Goal: Task Accomplishment & Management: Use online tool/utility

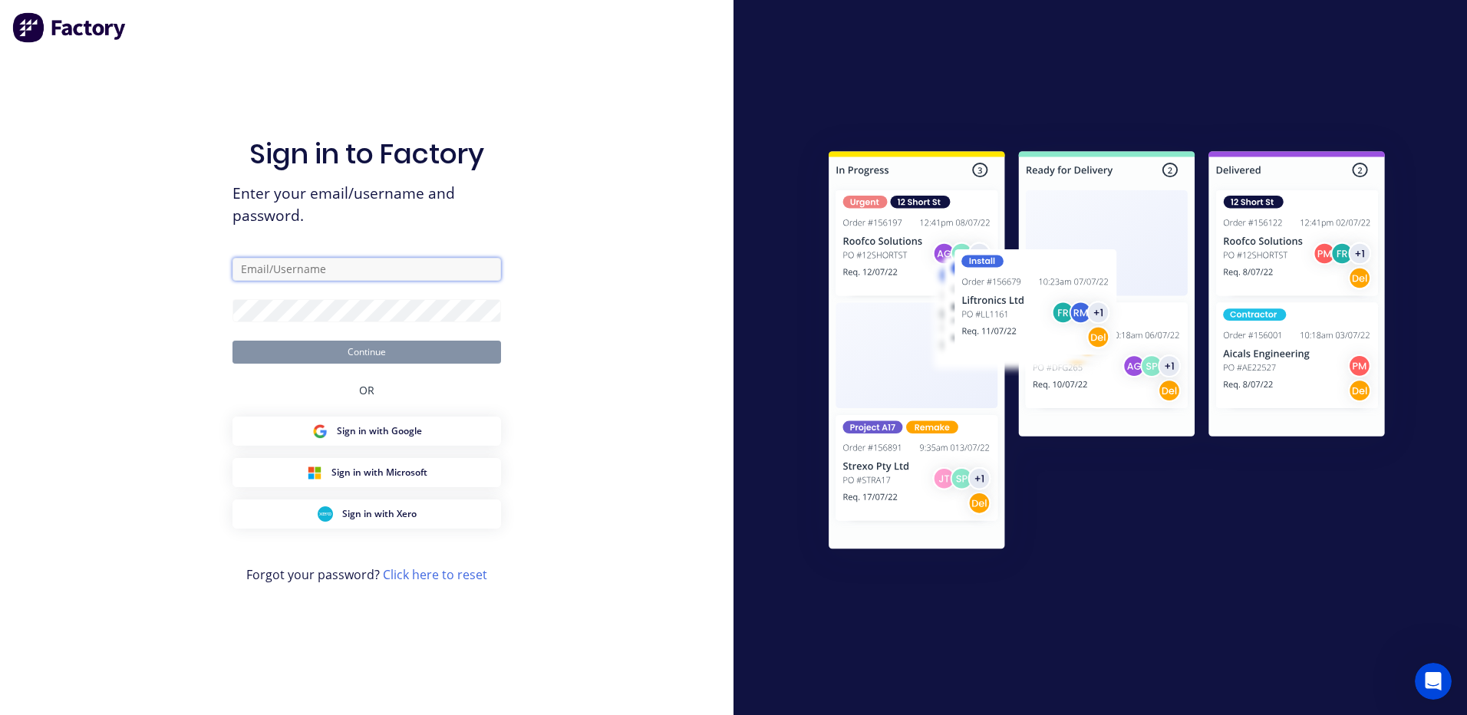
type input "fabrication@cambrianplastics.co.nz"
type input "[EMAIL_ADDRESS][DOMAIN_NAME]"
click at [392, 348] on button "Continue" at bounding box center [366, 352] width 269 height 23
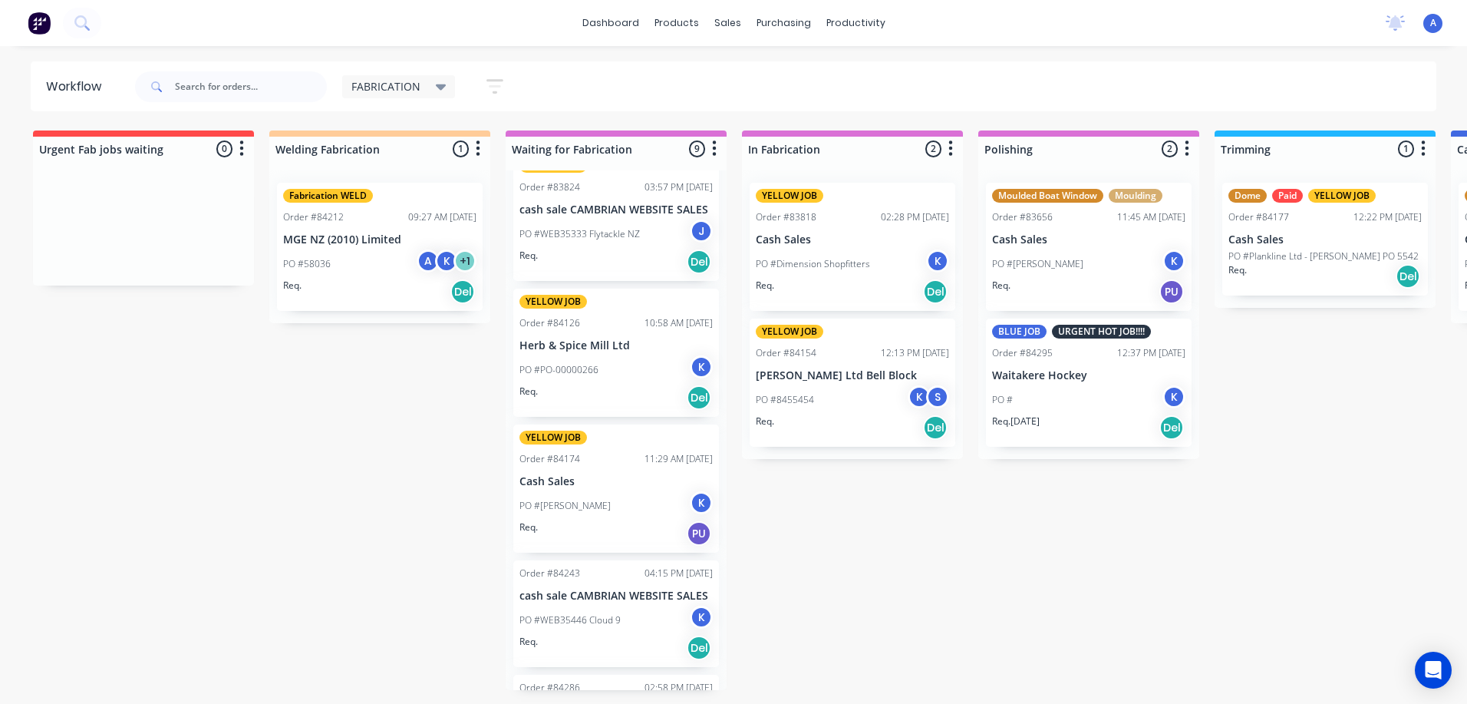
click at [439, 87] on icon at bounding box center [441, 87] width 11 height 6
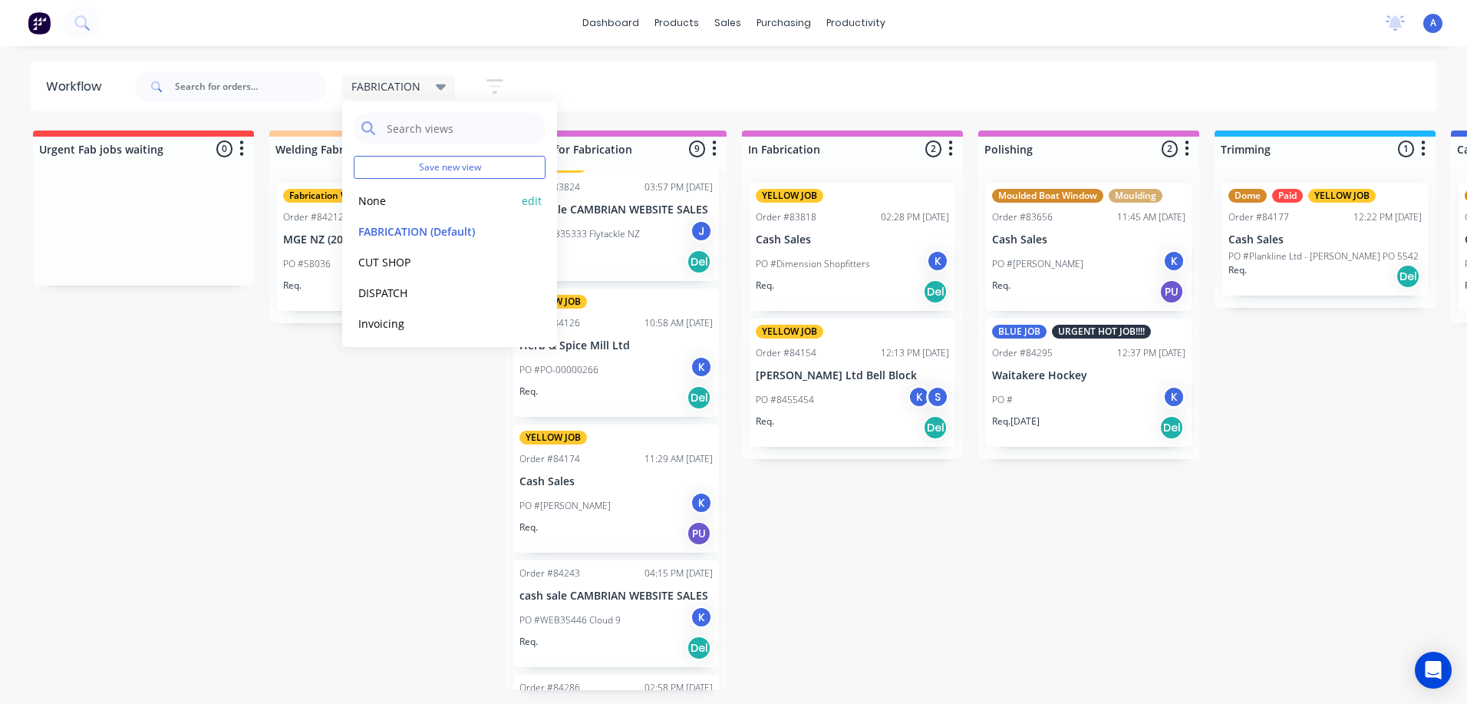
click at [375, 198] on button "None" at bounding box center [435, 201] width 163 height 18
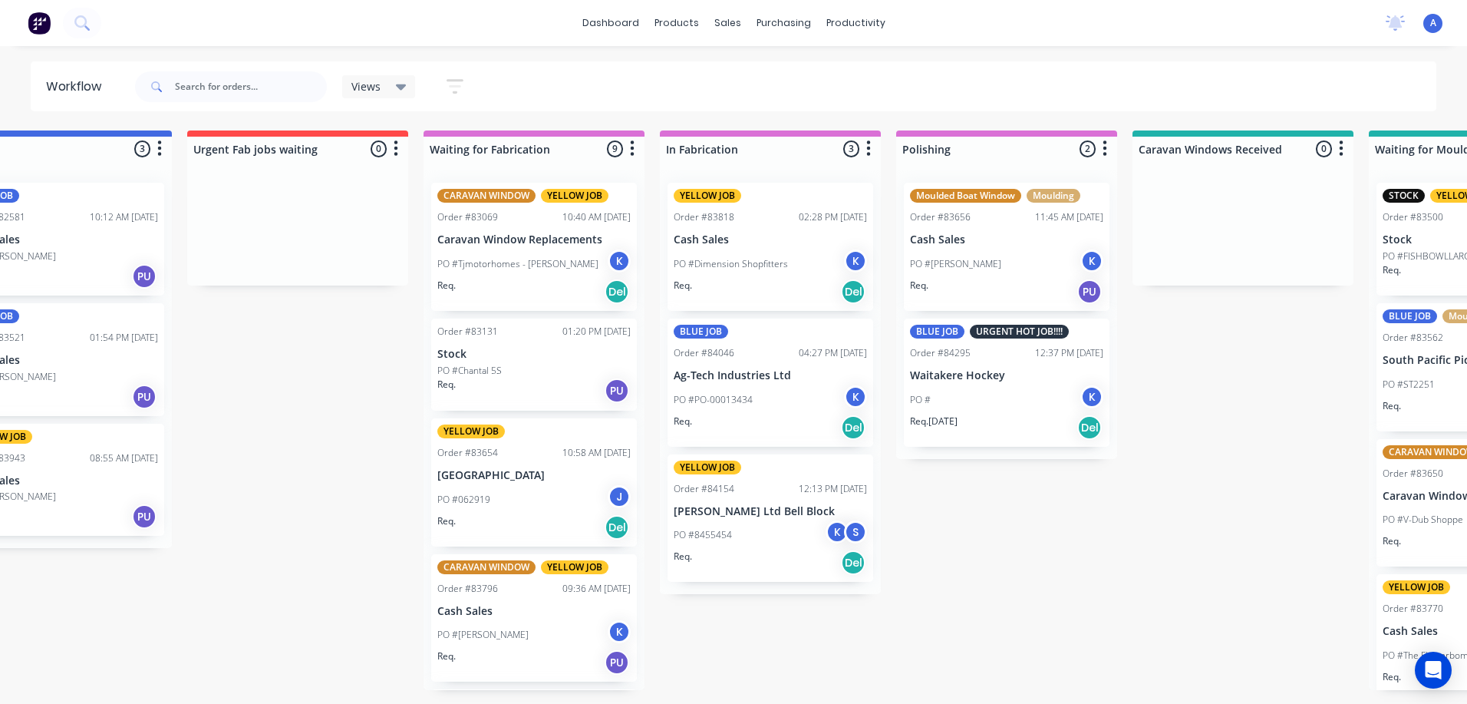
scroll to position [0, 1265]
click at [835, 532] on div "K" at bounding box center [835, 531] width 23 height 23
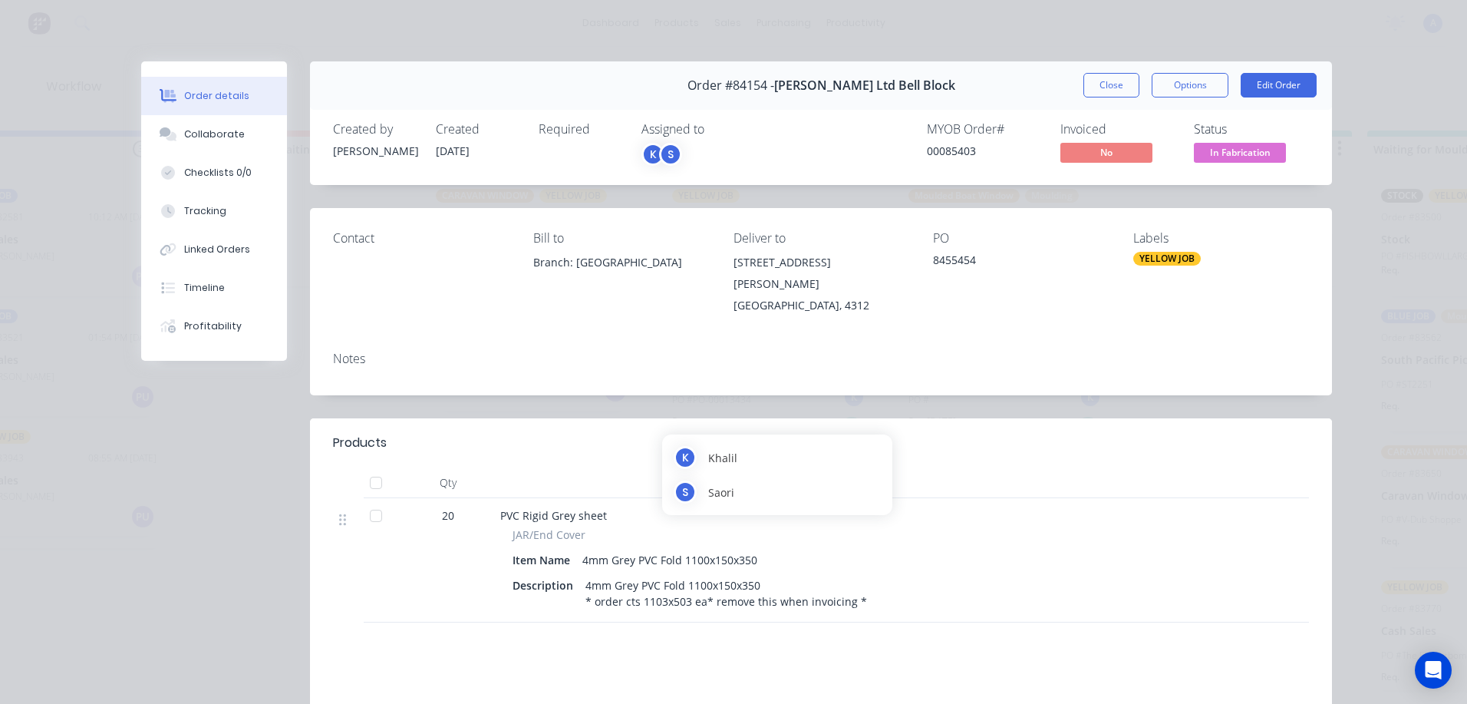
click at [1260, 152] on span "In Fabrication" at bounding box center [1240, 152] width 92 height 19
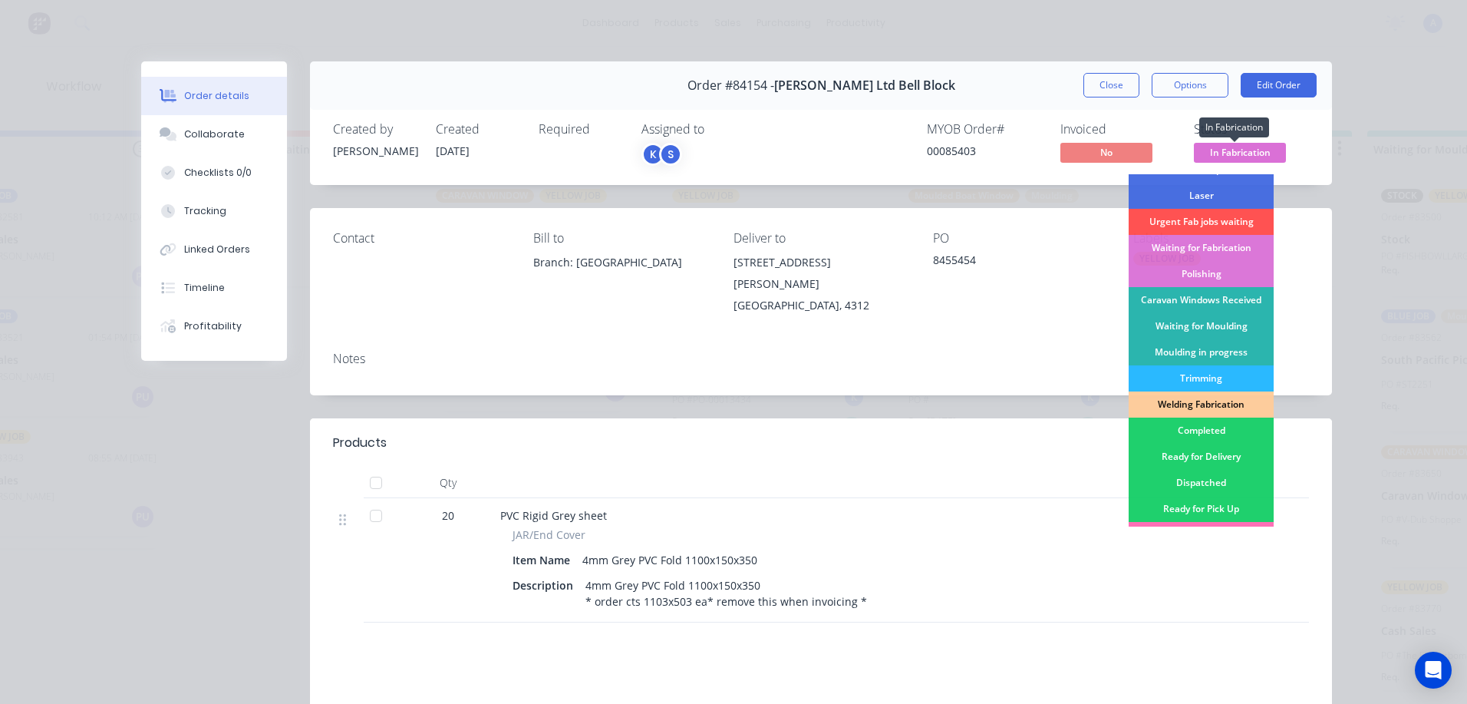
scroll to position [129, 0]
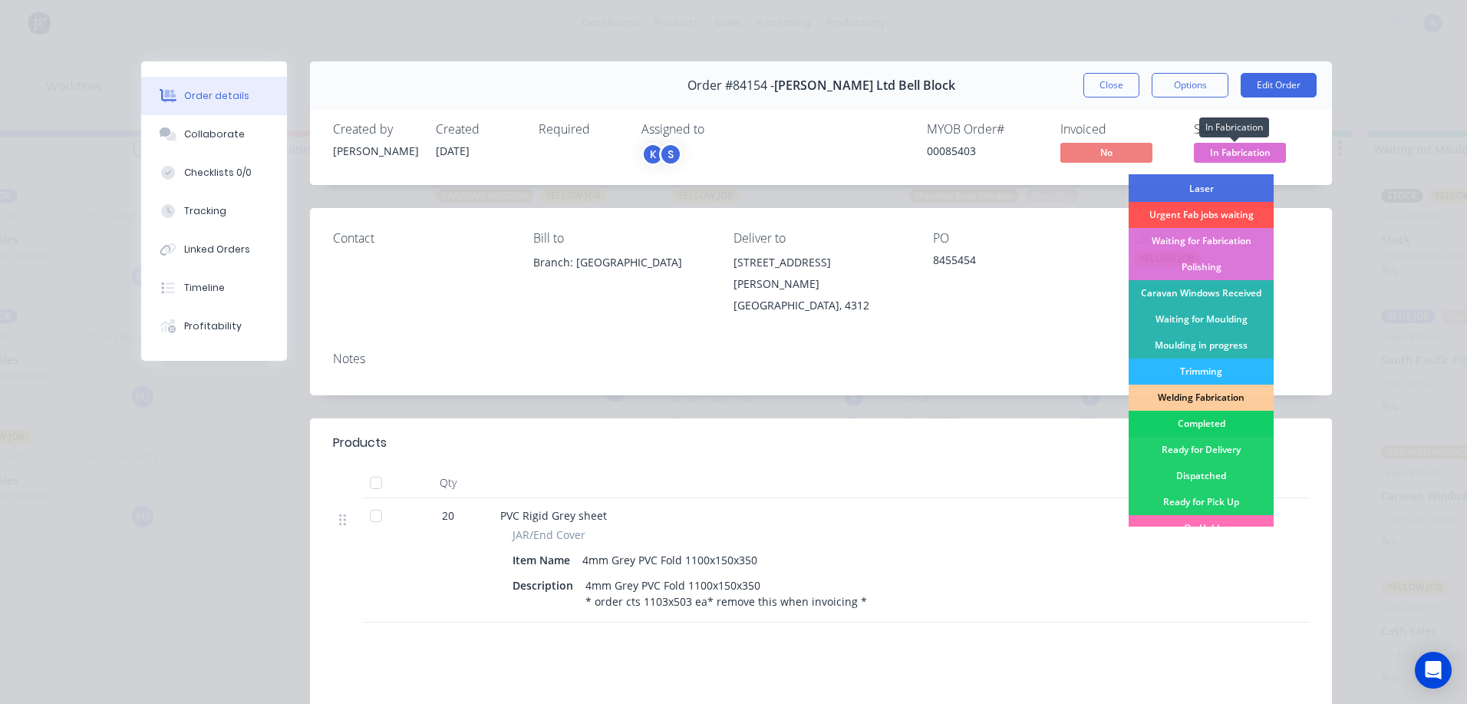
click at [1214, 426] on div "Completed" at bounding box center [1201, 423] width 145 height 26
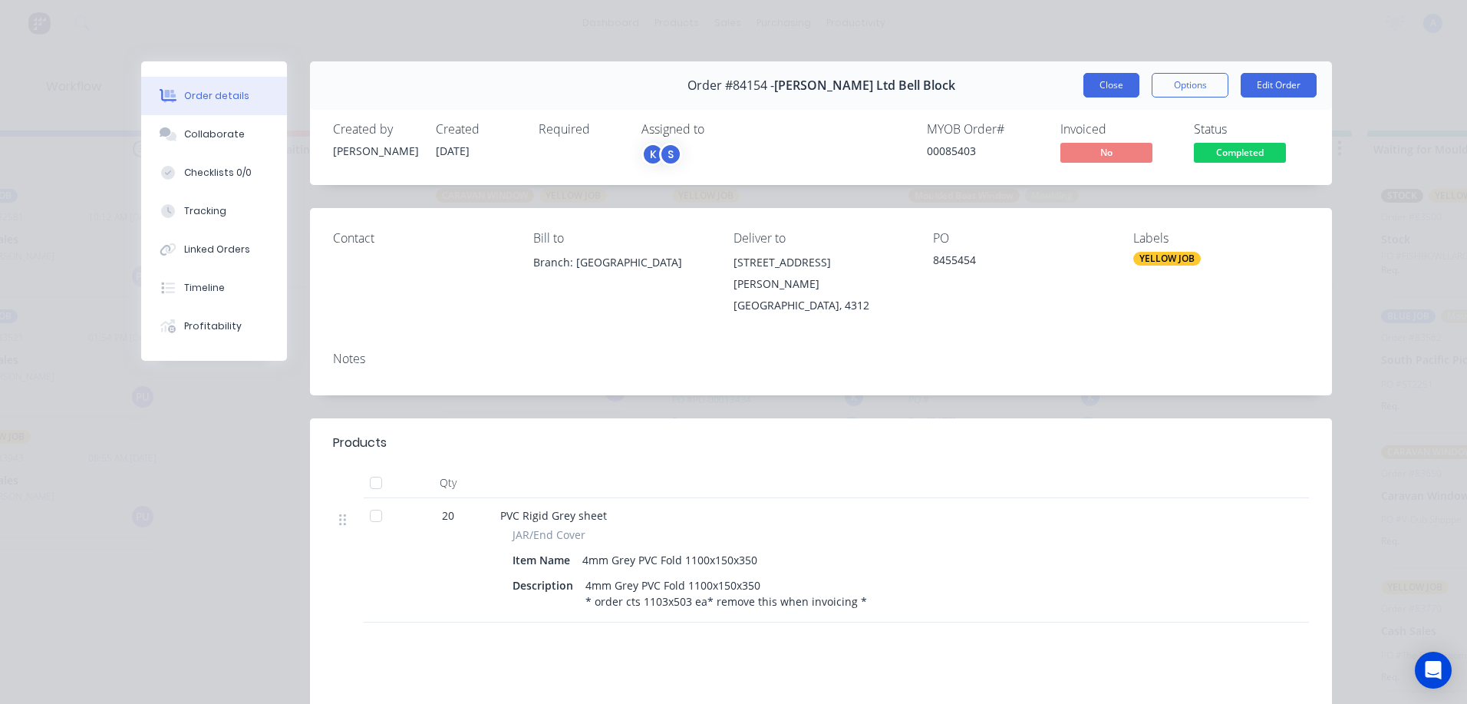
click at [1105, 86] on button "Close" at bounding box center [1111, 85] width 56 height 25
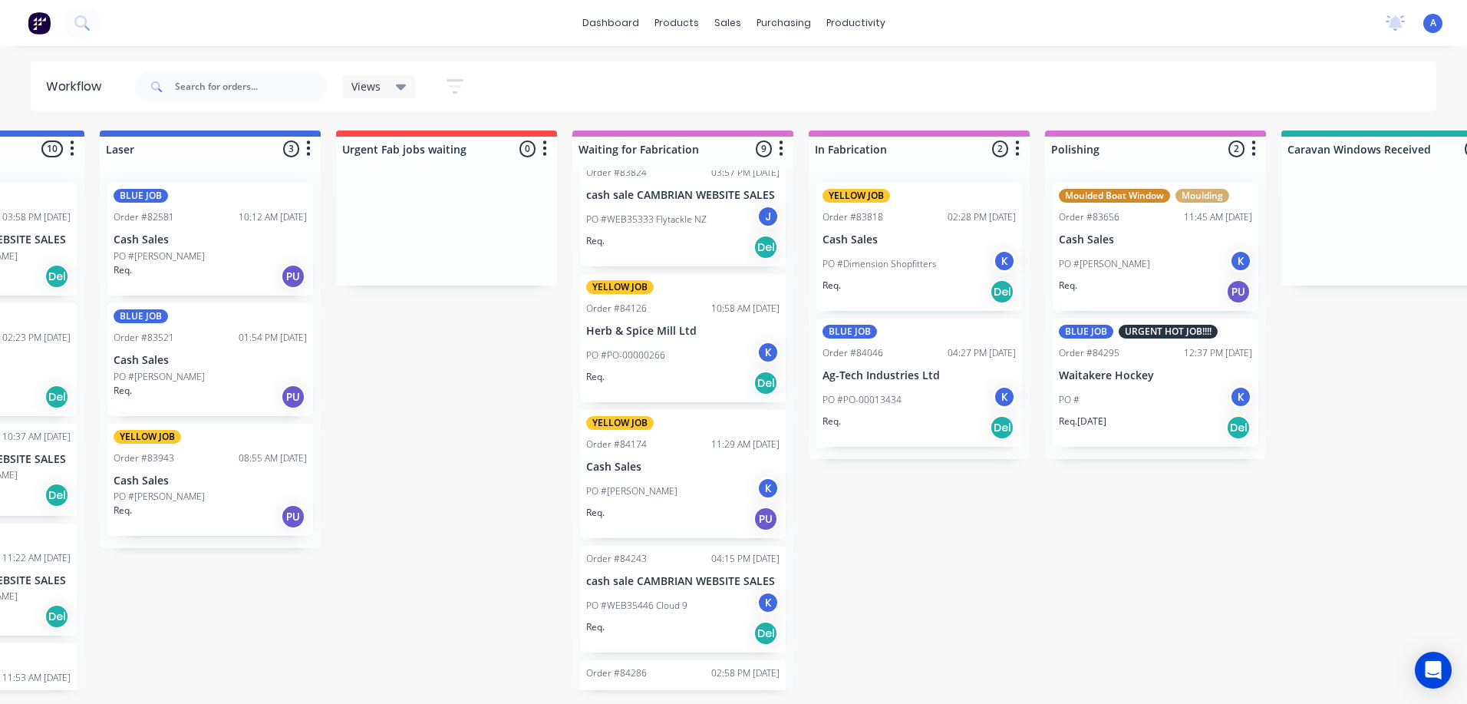
scroll to position [561, 0]
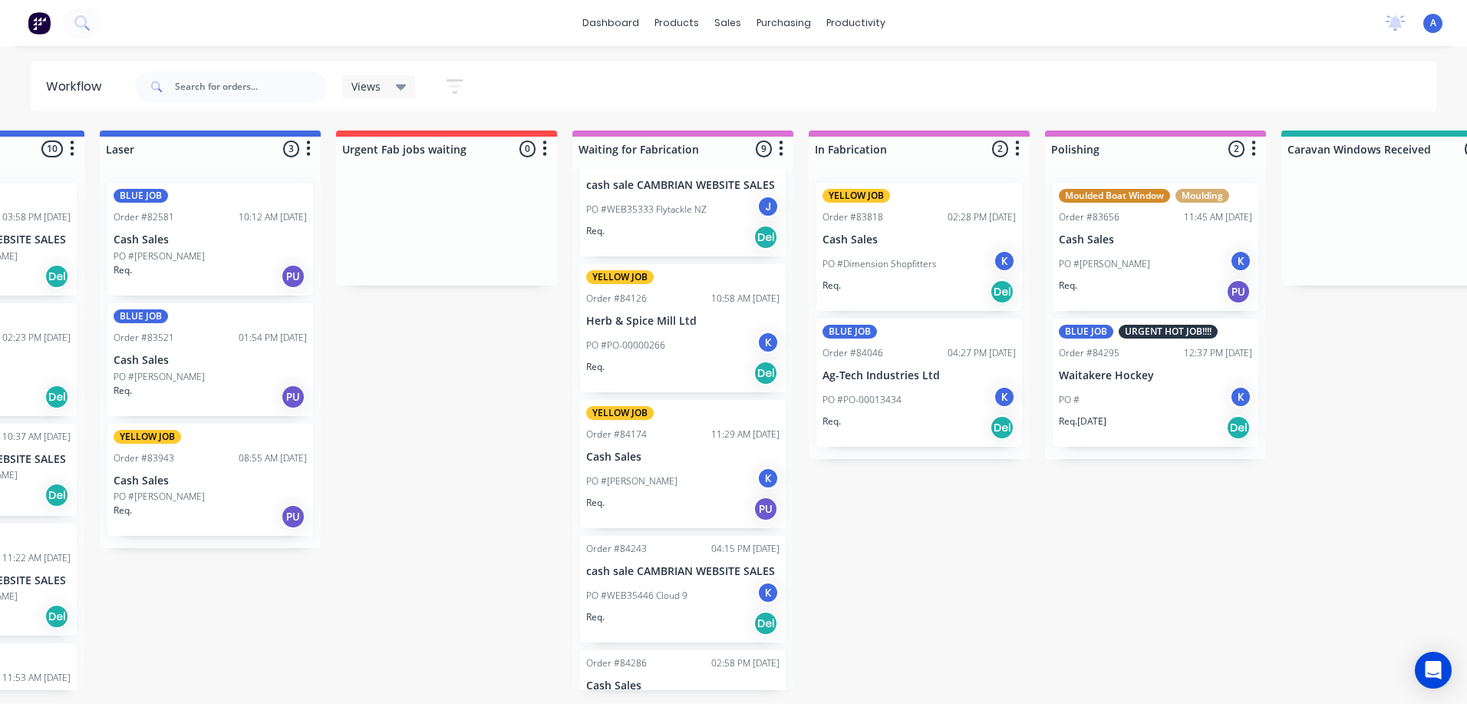
click at [923, 374] on p "Ag-Tech Industries Ltd" at bounding box center [918, 375] width 193 height 13
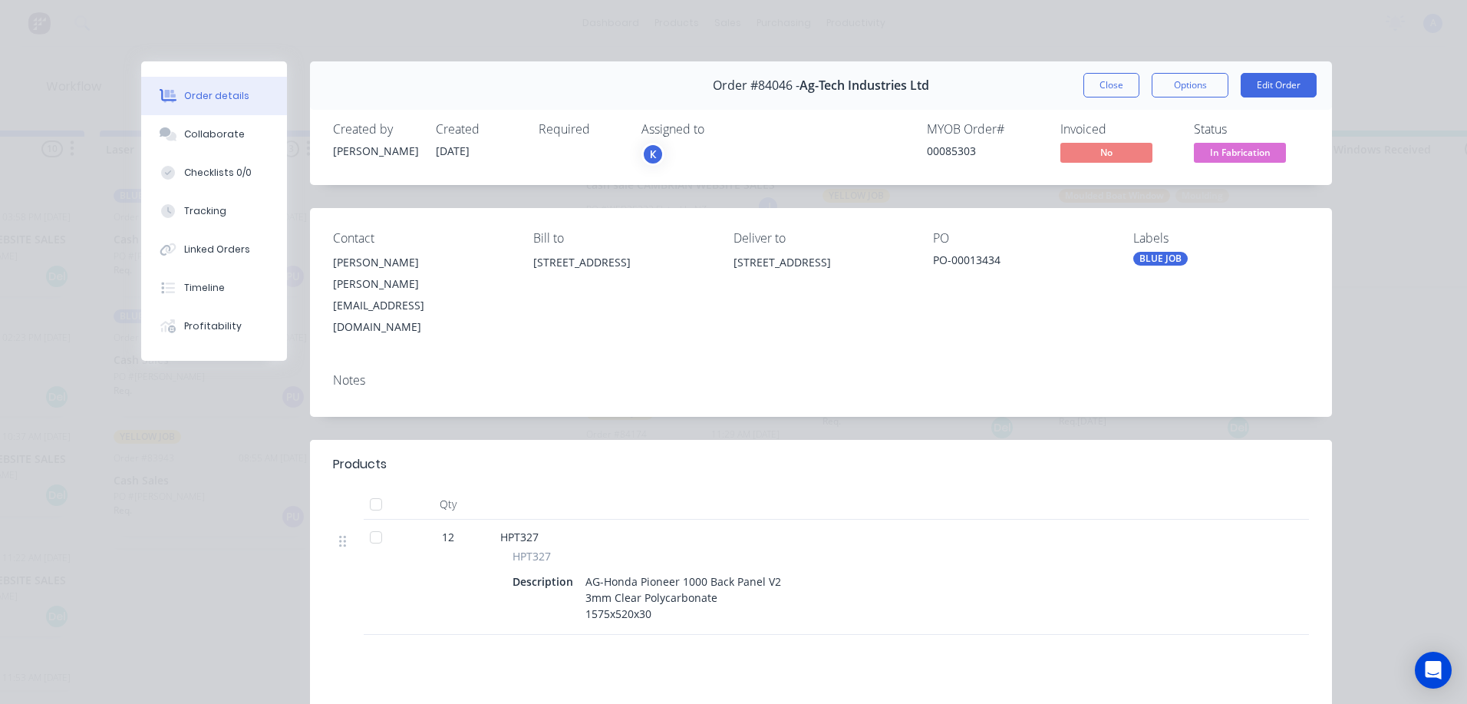
click at [1223, 147] on span "In Fabrication" at bounding box center [1240, 152] width 92 height 19
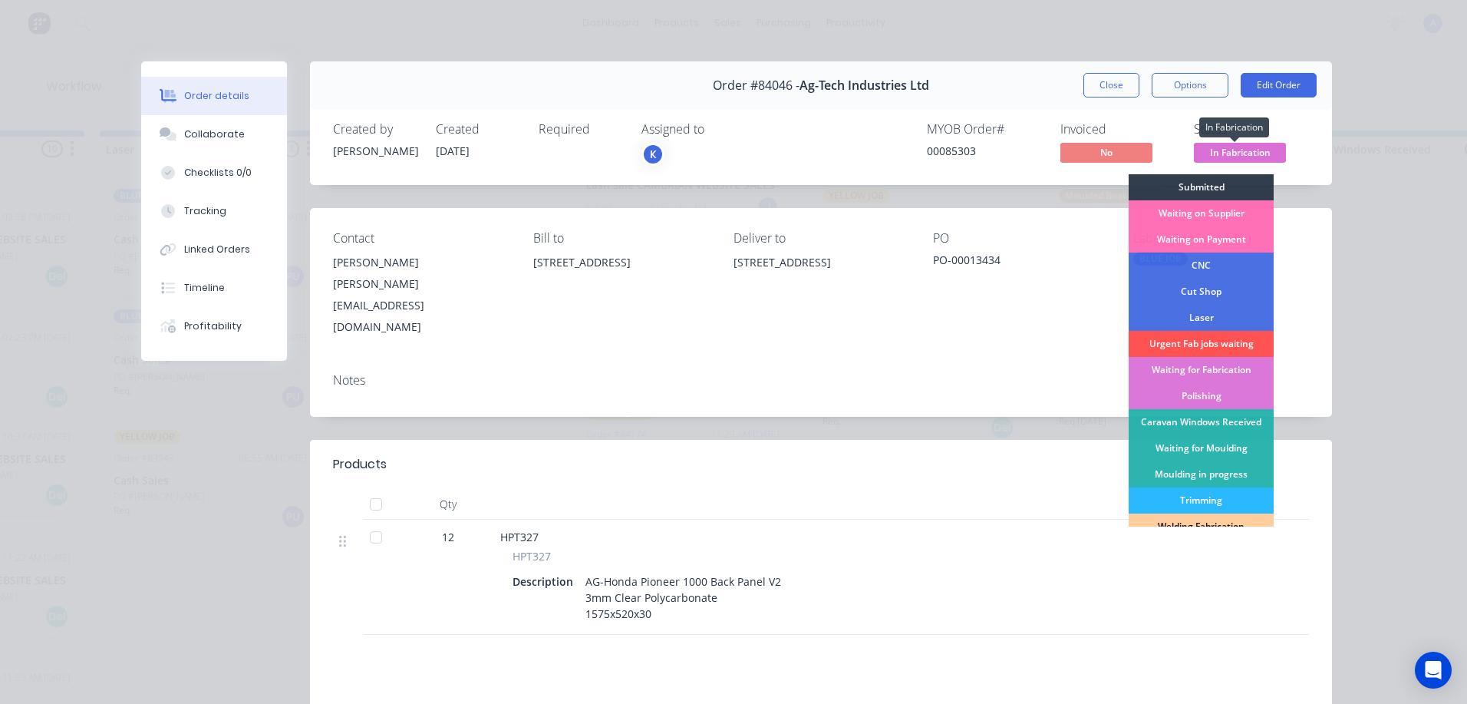
click at [704, 153] on div "K" at bounding box center [717, 154] width 153 height 23
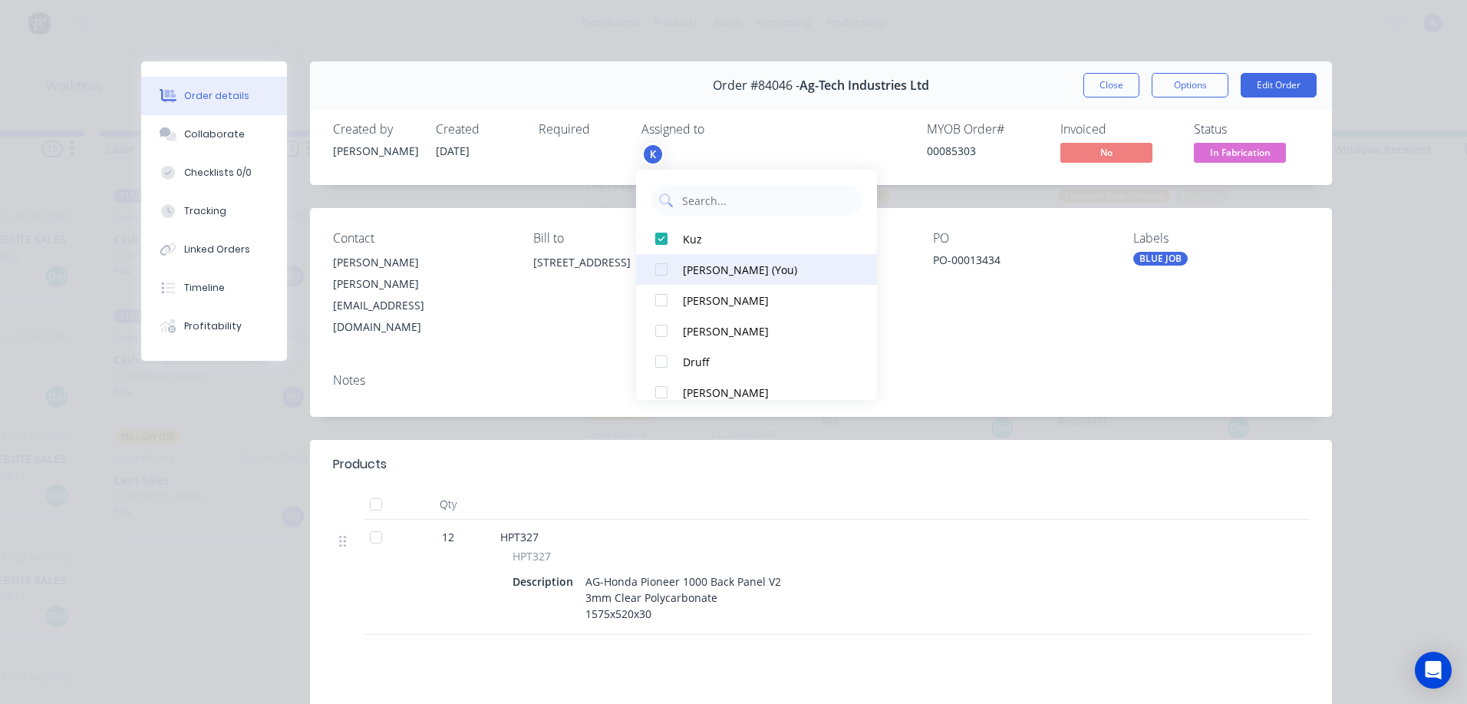
click at [739, 271] on div "[PERSON_NAME] (You)" at bounding box center [764, 270] width 162 height 16
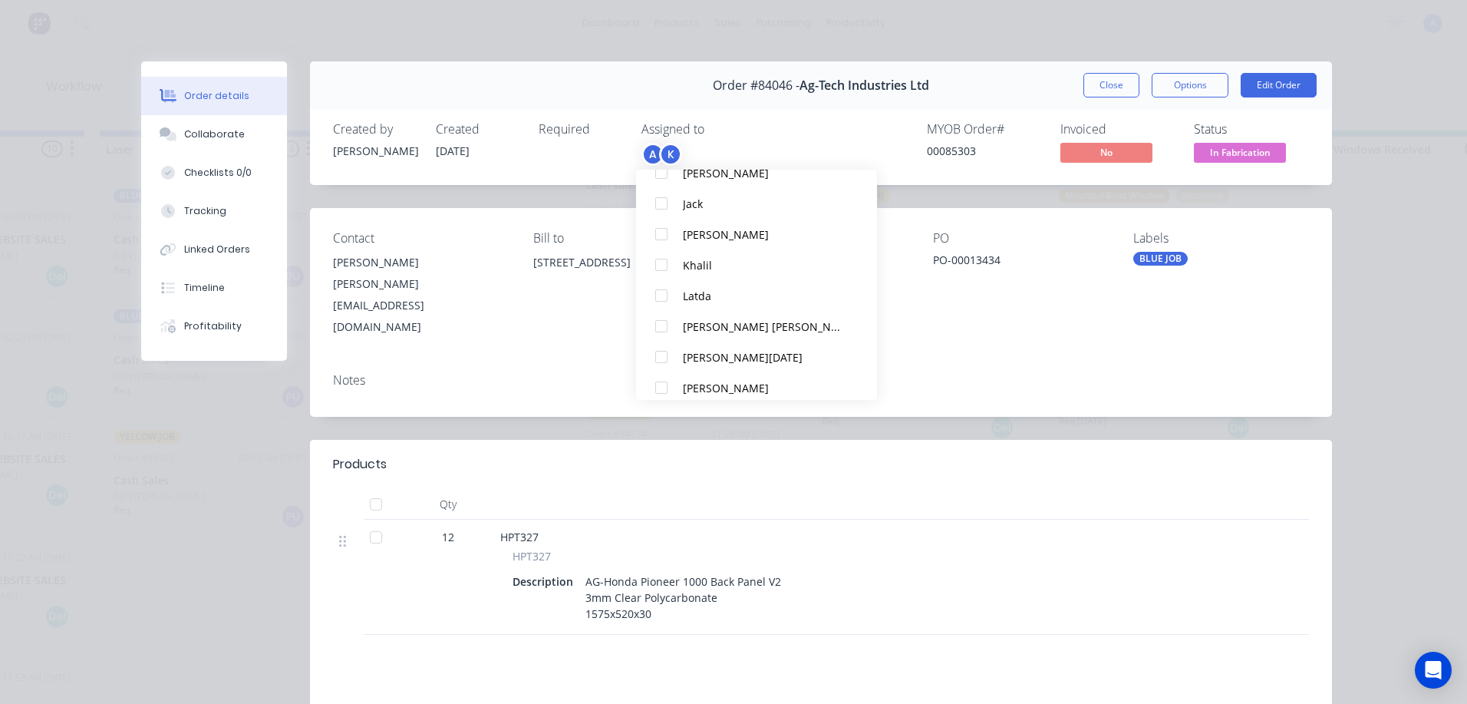
scroll to position [261, 0]
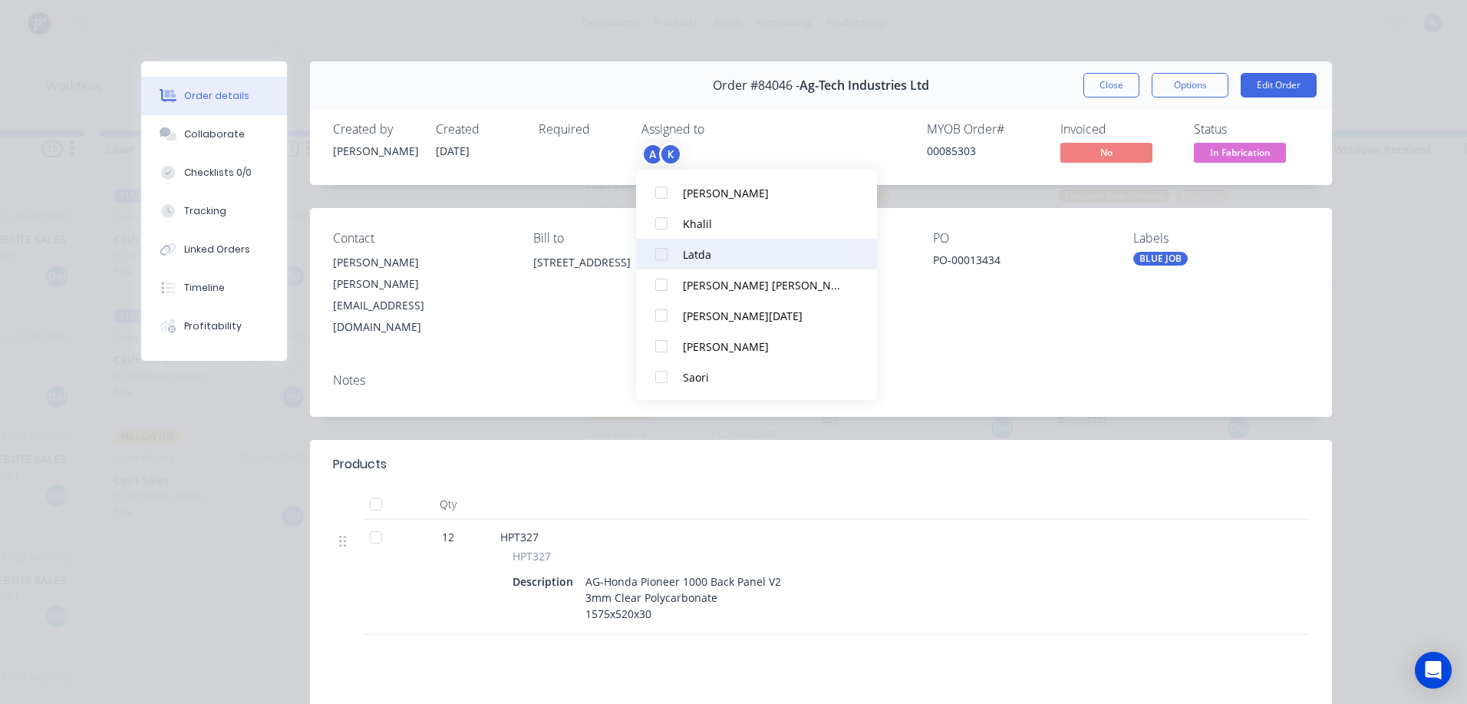
click at [704, 254] on div "Latda" at bounding box center [764, 254] width 162 height 16
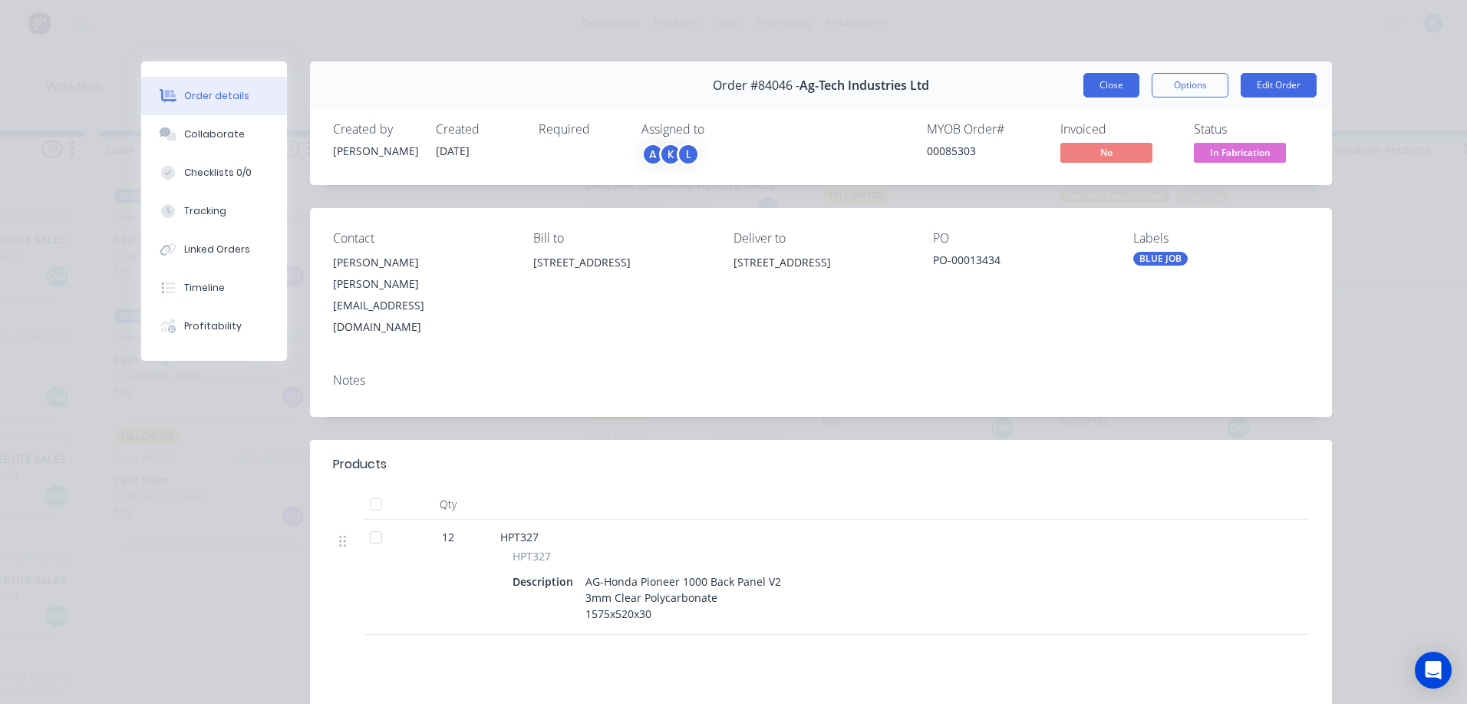
click at [1100, 93] on button "Close" at bounding box center [1111, 85] width 56 height 25
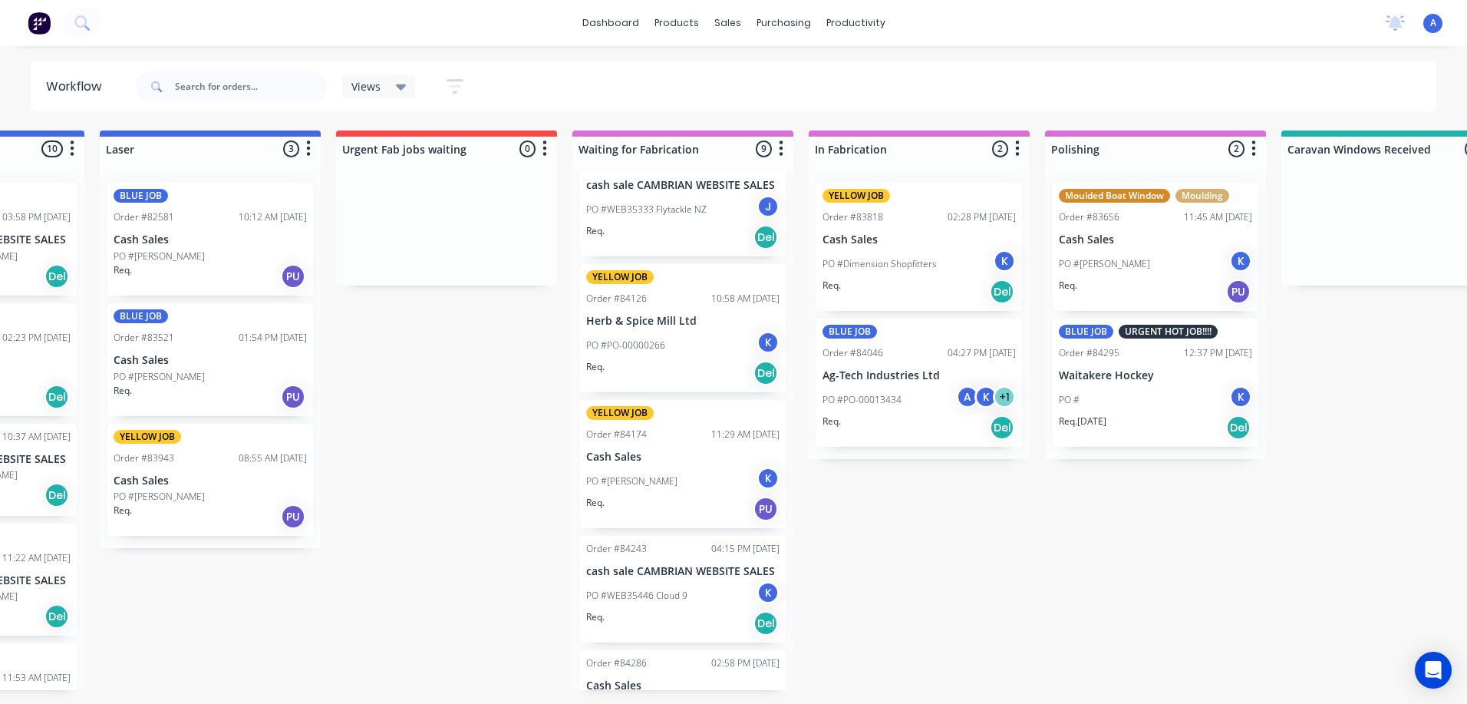
click at [391, 91] on div "Views" at bounding box center [378, 87] width 55 height 14
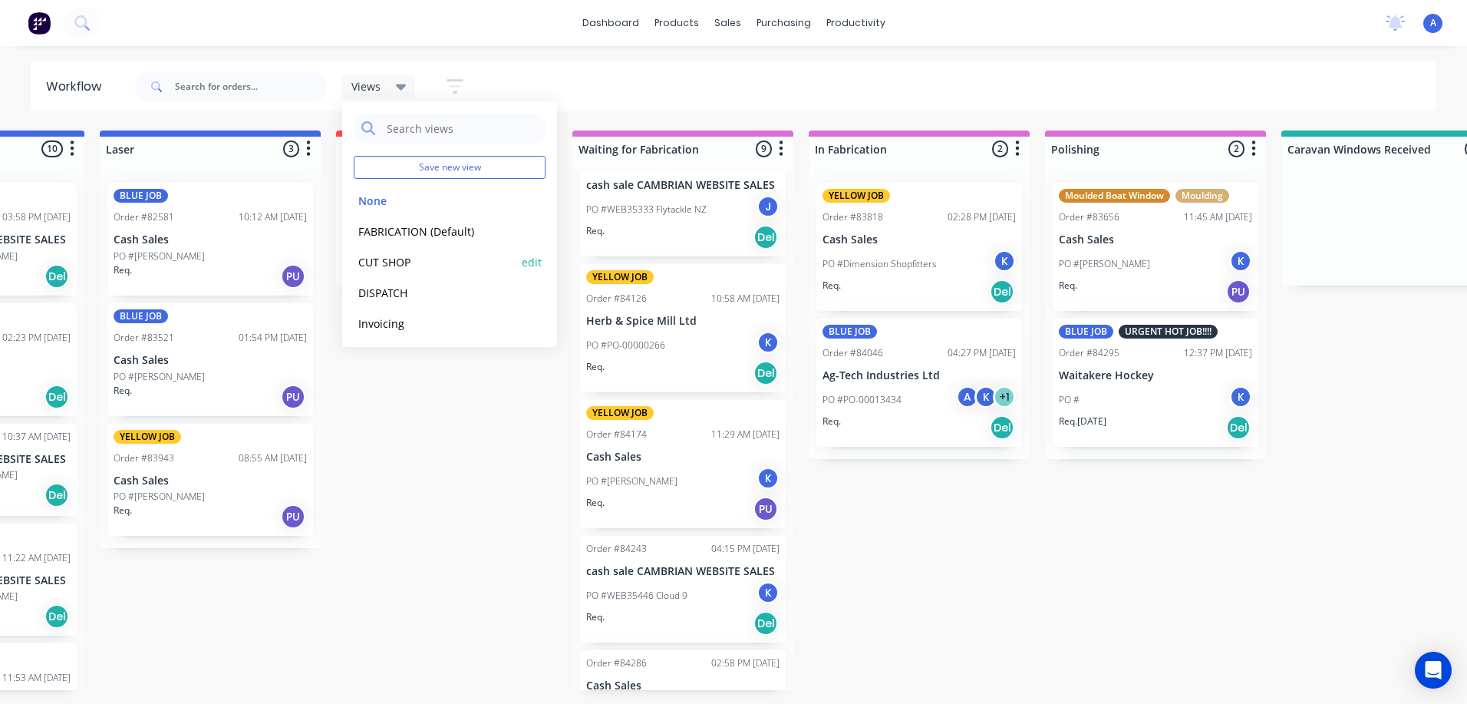
click at [391, 268] on button "CUT SHOP" at bounding box center [435, 262] width 163 height 18
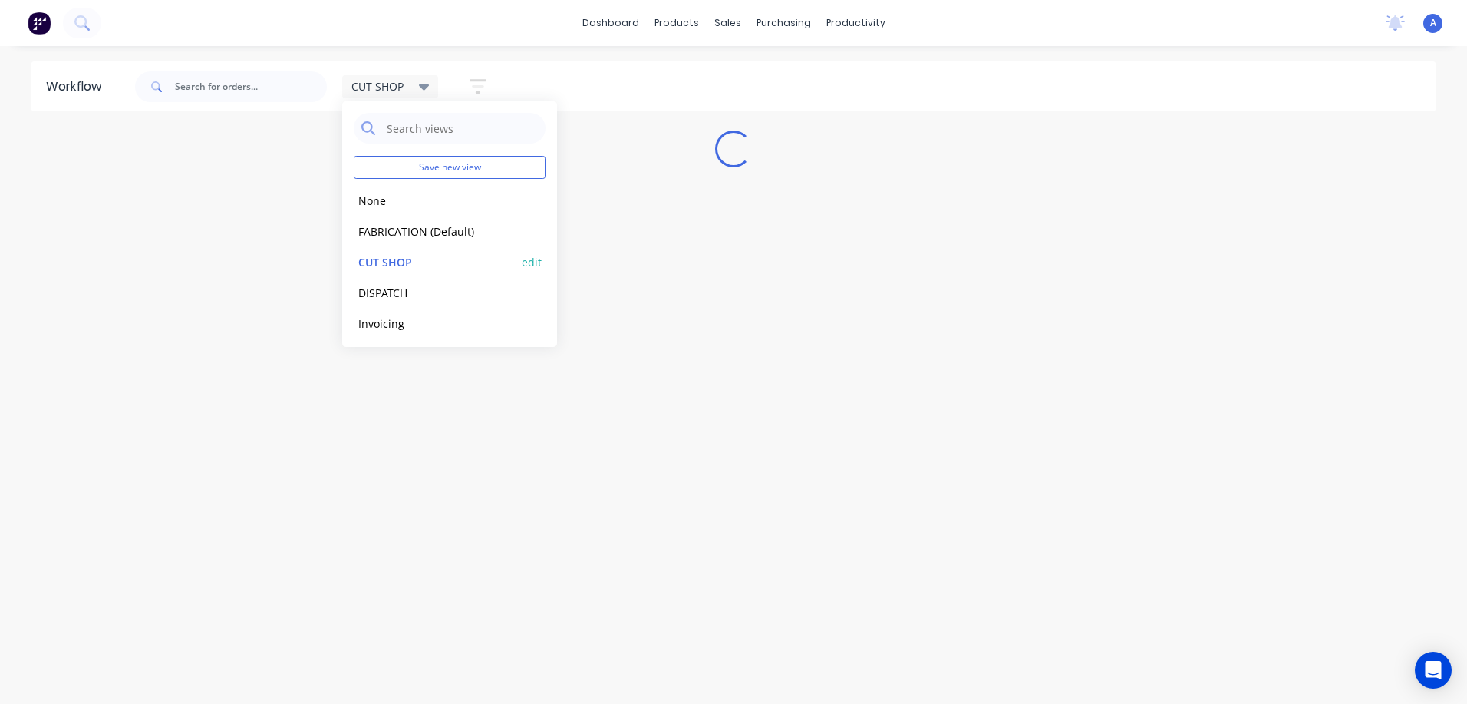
scroll to position [0, 0]
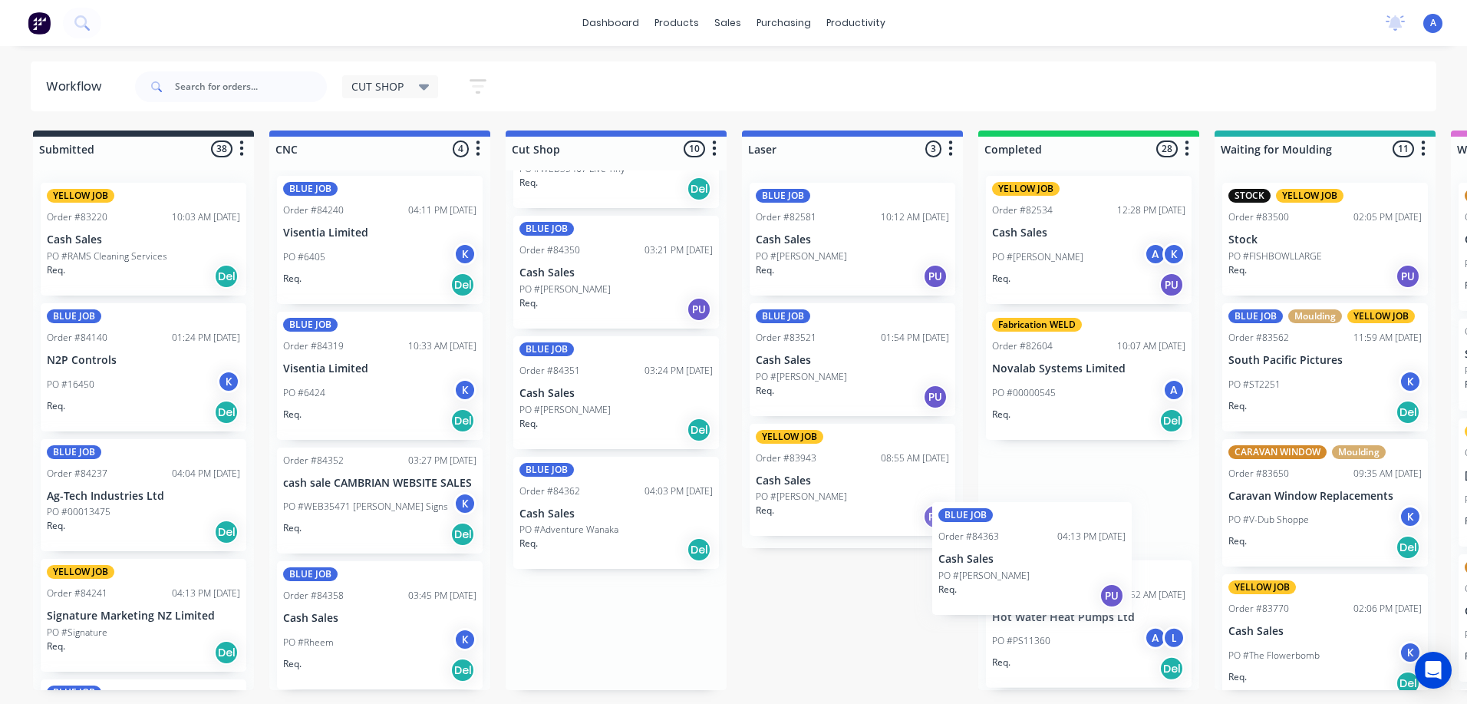
scroll to position [9, 0]
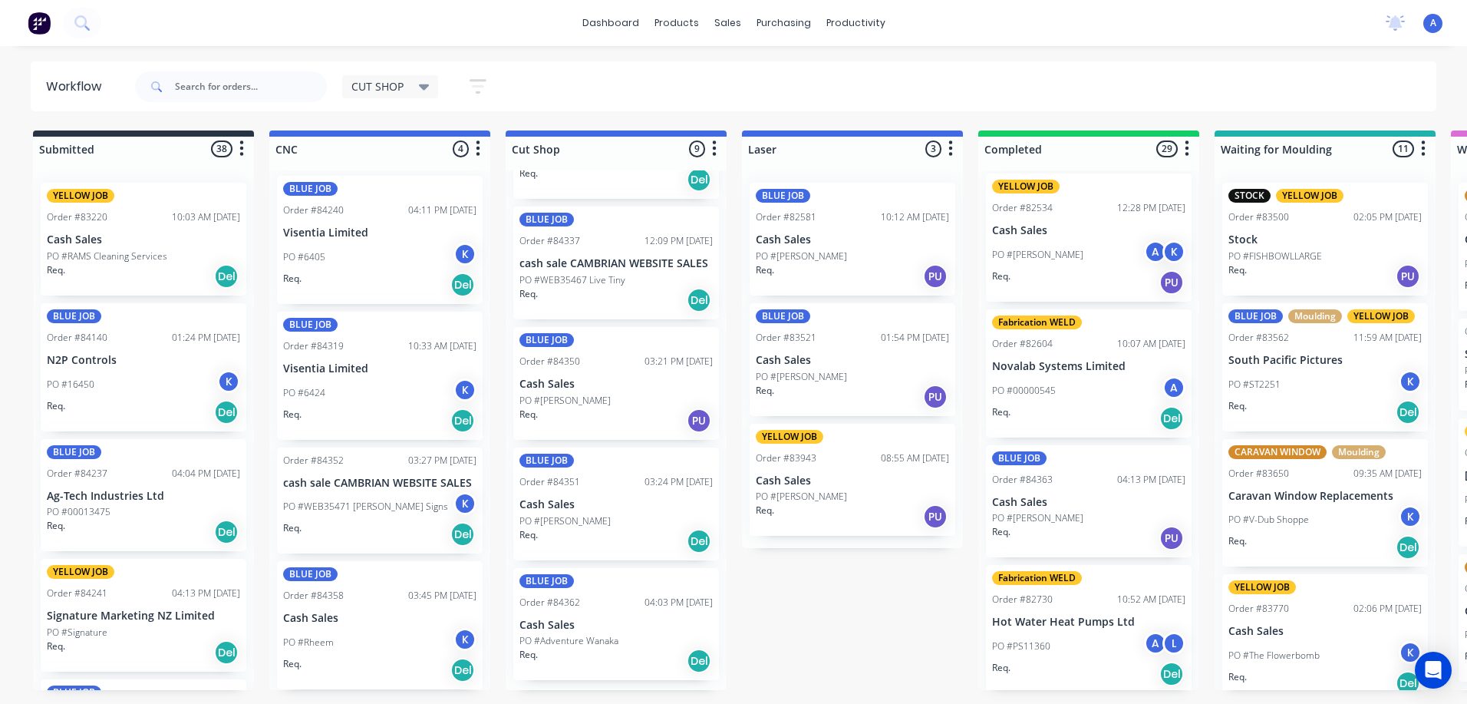
click at [1061, 526] on div "Req. PU" at bounding box center [1088, 538] width 193 height 26
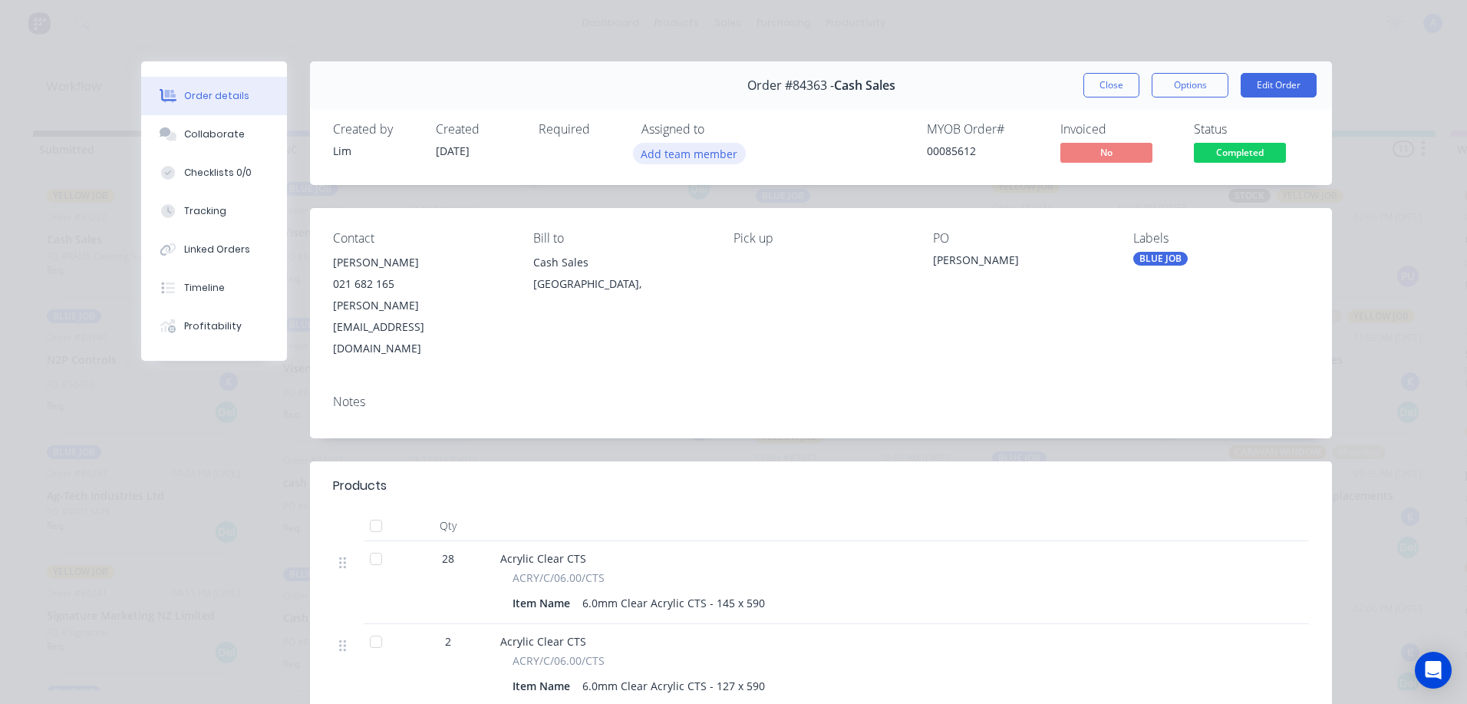
click at [708, 147] on button "Add team member" at bounding box center [689, 153] width 113 height 21
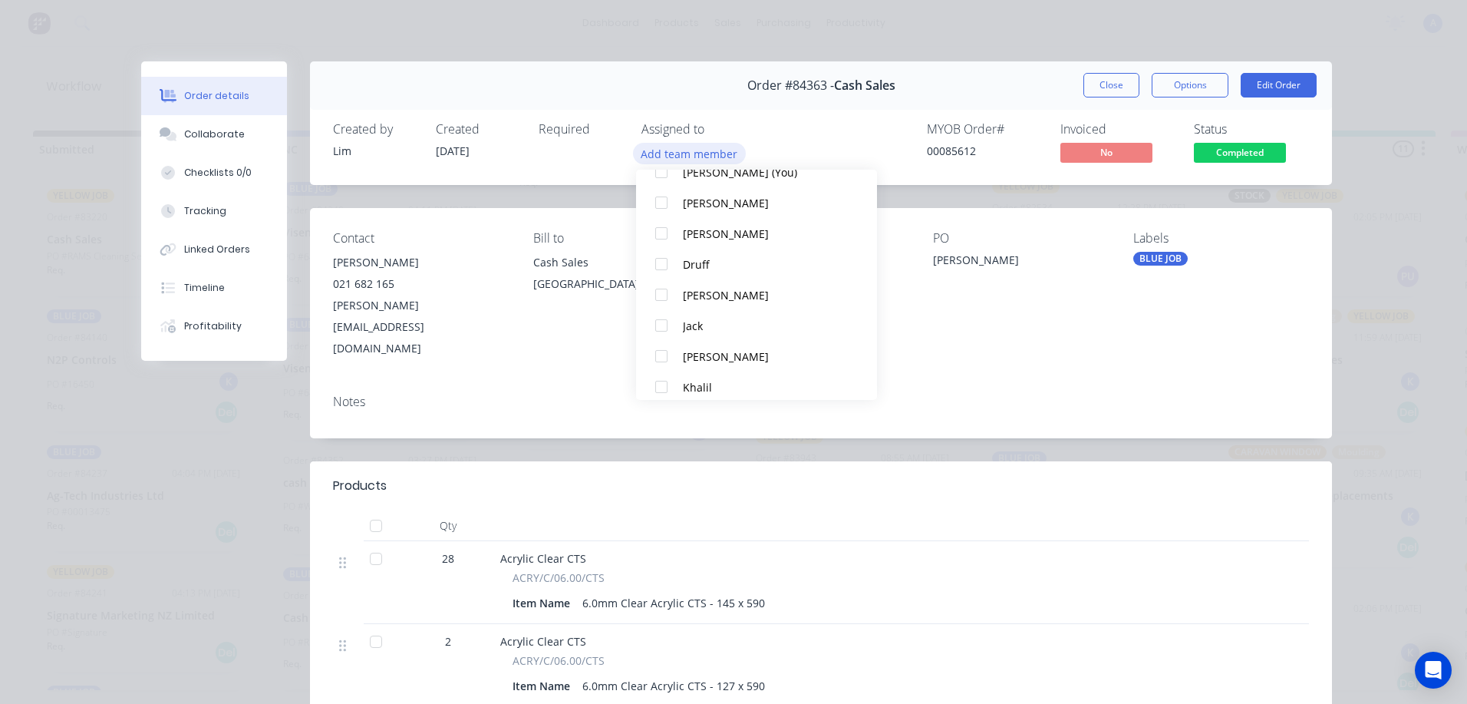
scroll to position [100, 0]
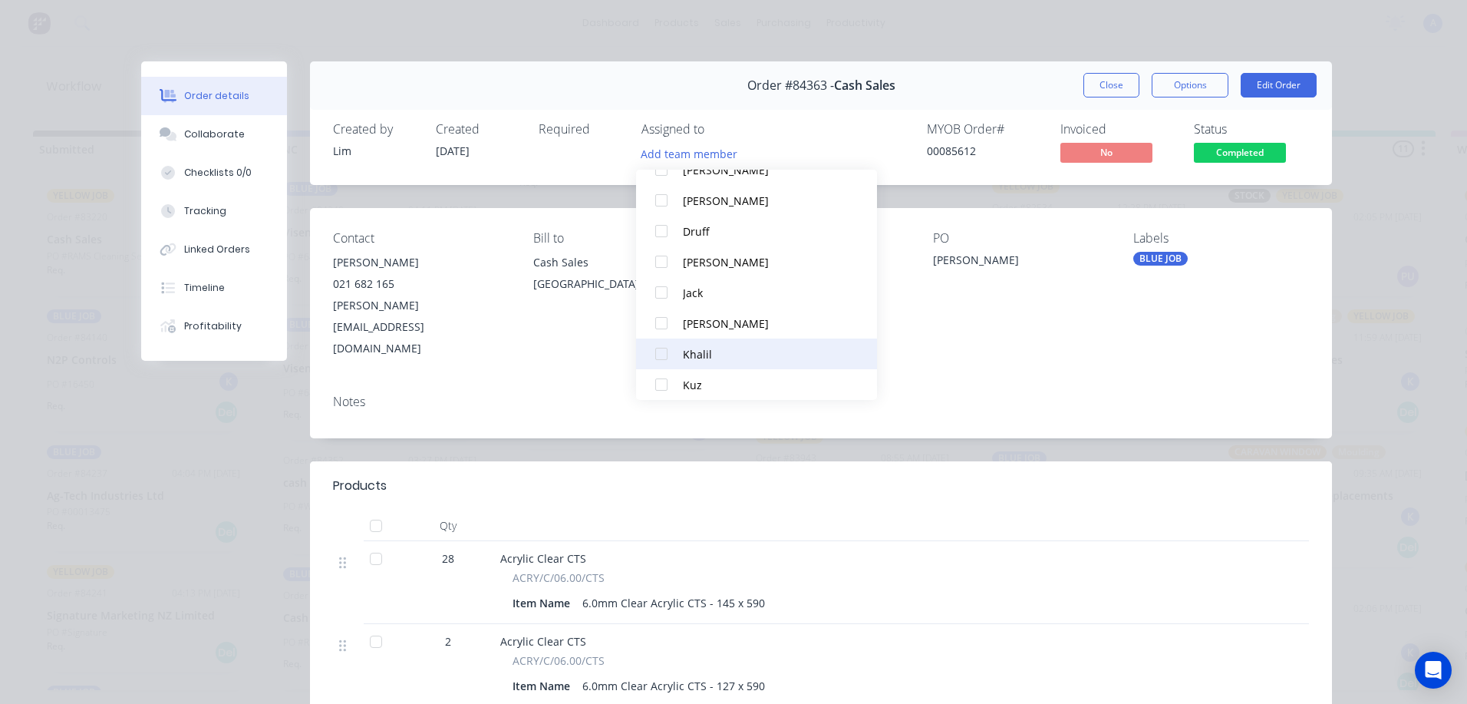
click at [704, 353] on div "Khalil" at bounding box center [764, 354] width 162 height 16
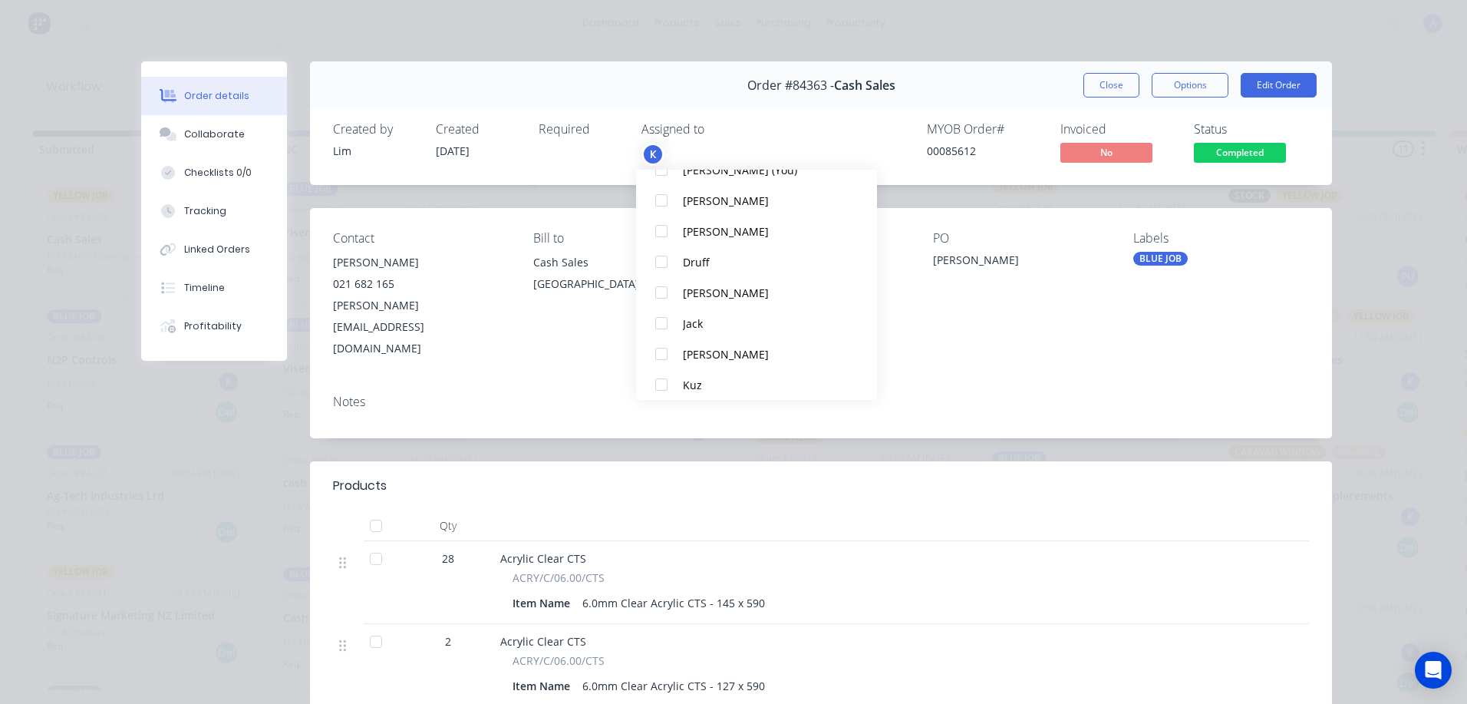
scroll to position [0, 0]
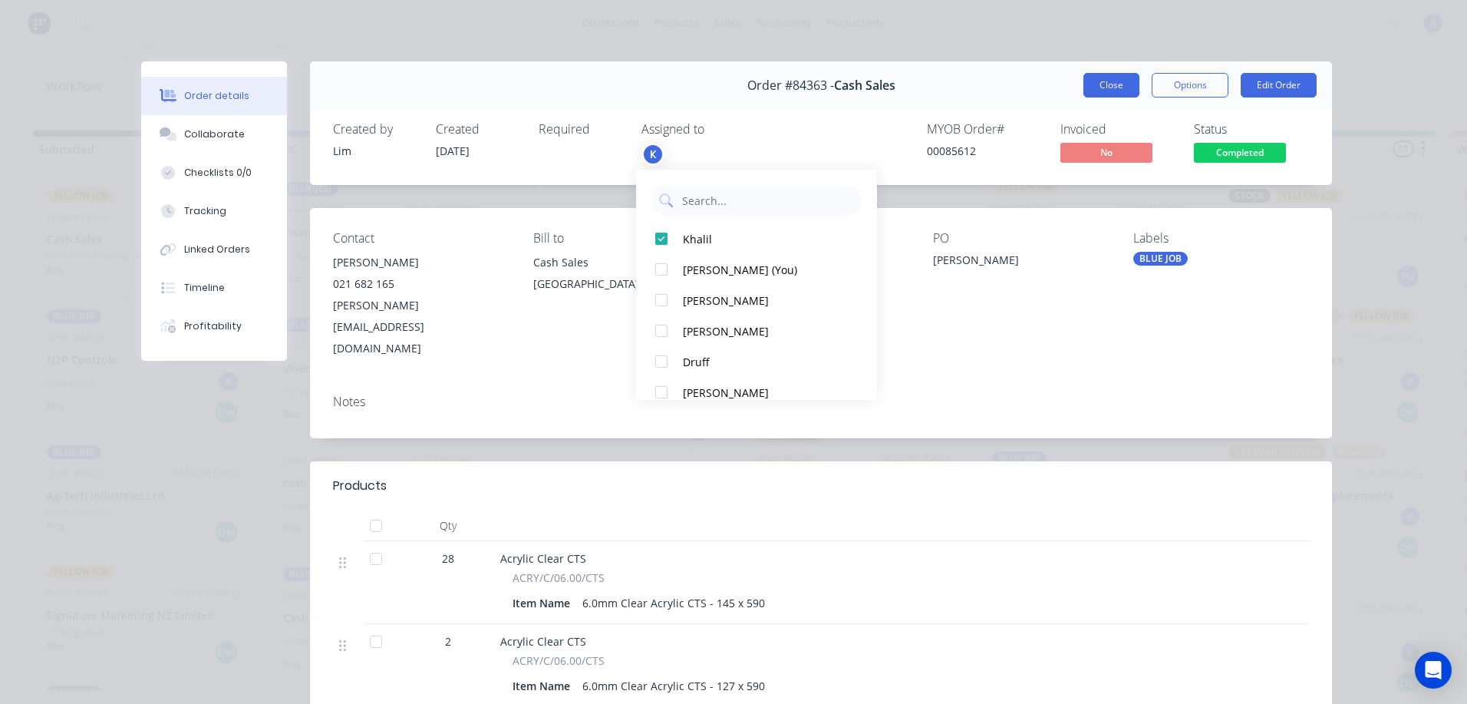
click at [1102, 89] on button "Close" at bounding box center [1111, 85] width 56 height 25
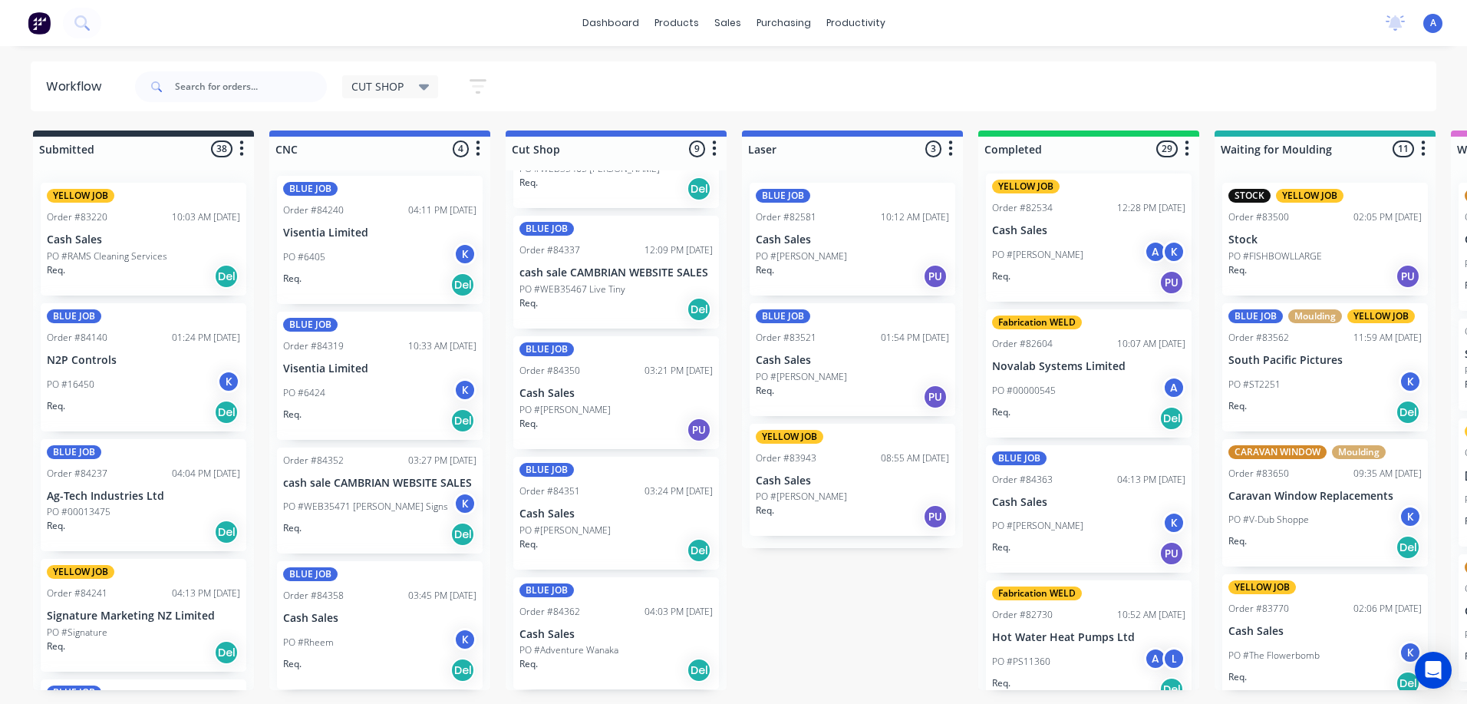
click at [581, 658] on div "Req. Del" at bounding box center [615, 670] width 193 height 26
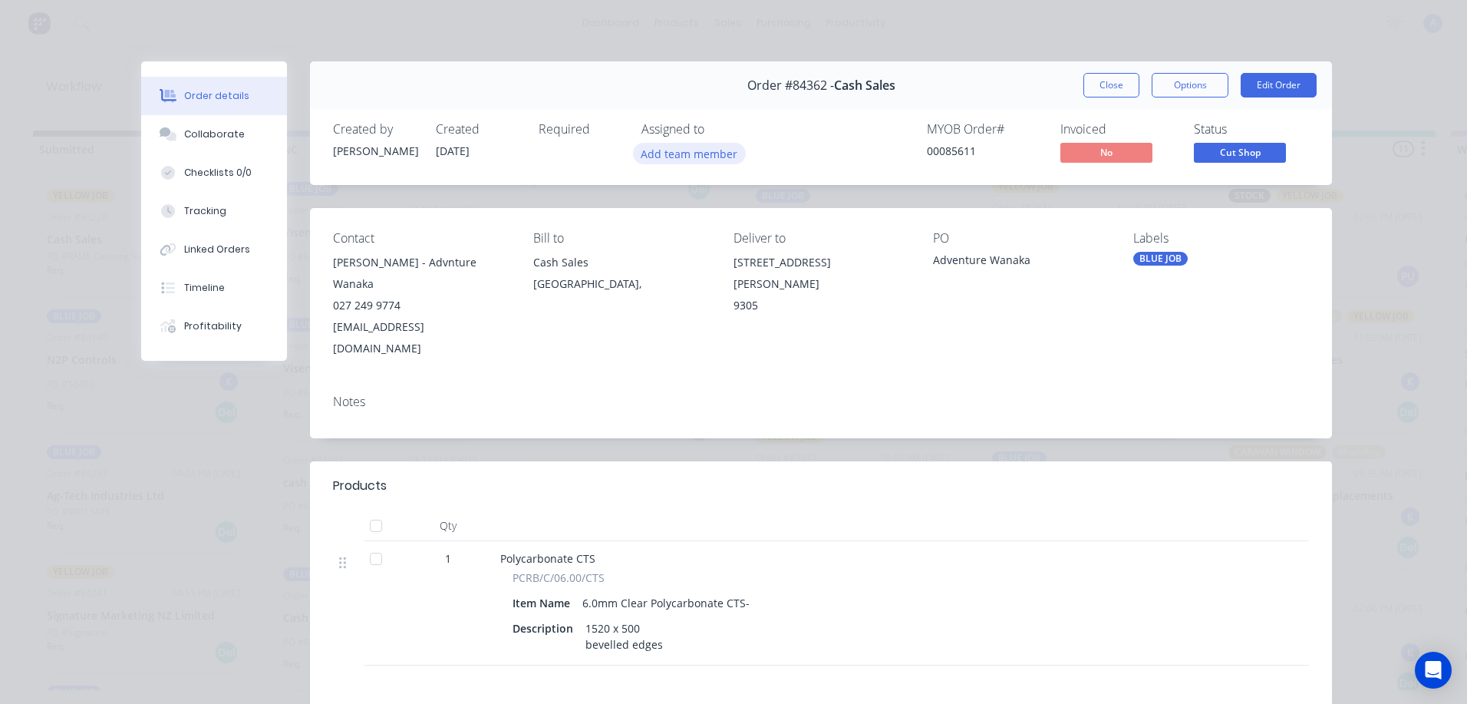
click at [682, 159] on button "Add team member" at bounding box center [689, 153] width 113 height 21
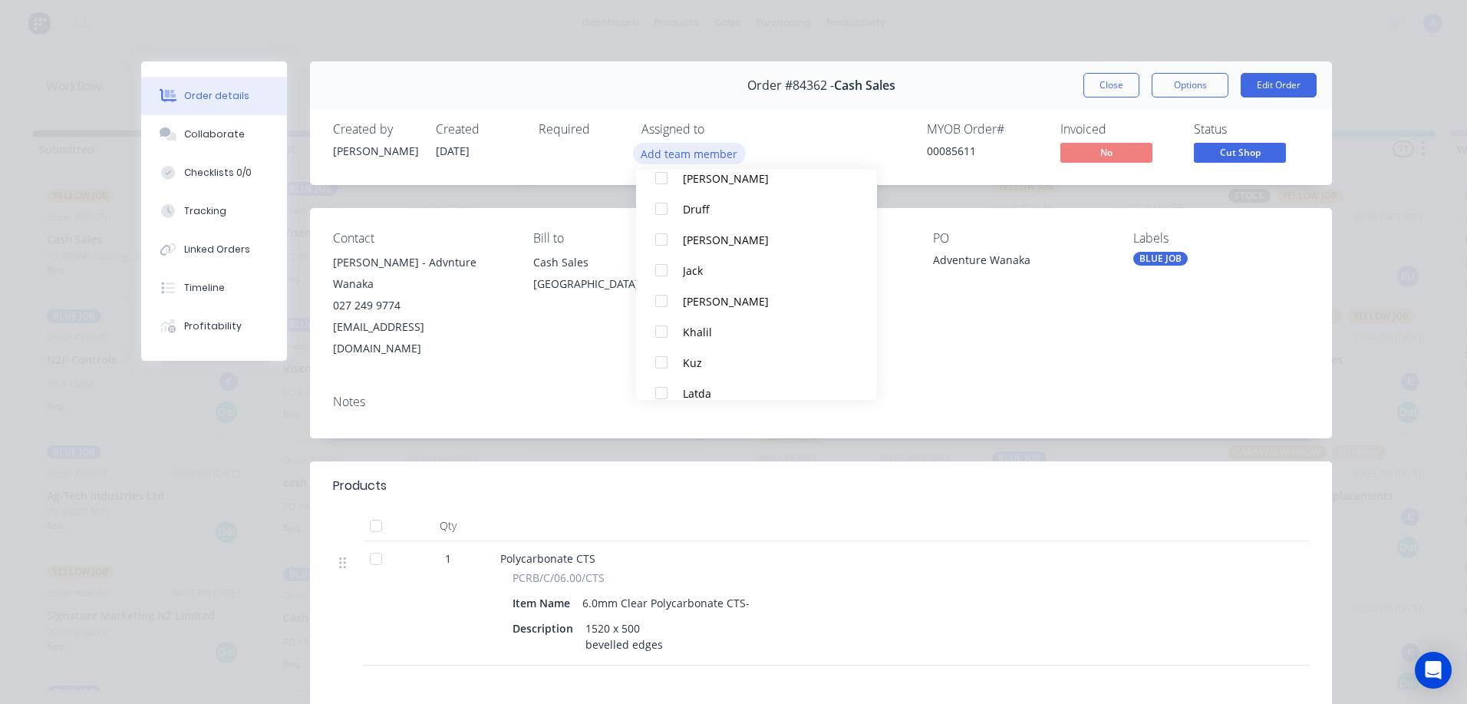
scroll to position [123, 0]
click at [704, 334] on div "Khalil" at bounding box center [764, 331] width 162 height 16
click at [1097, 90] on button "Close" at bounding box center [1111, 85] width 56 height 25
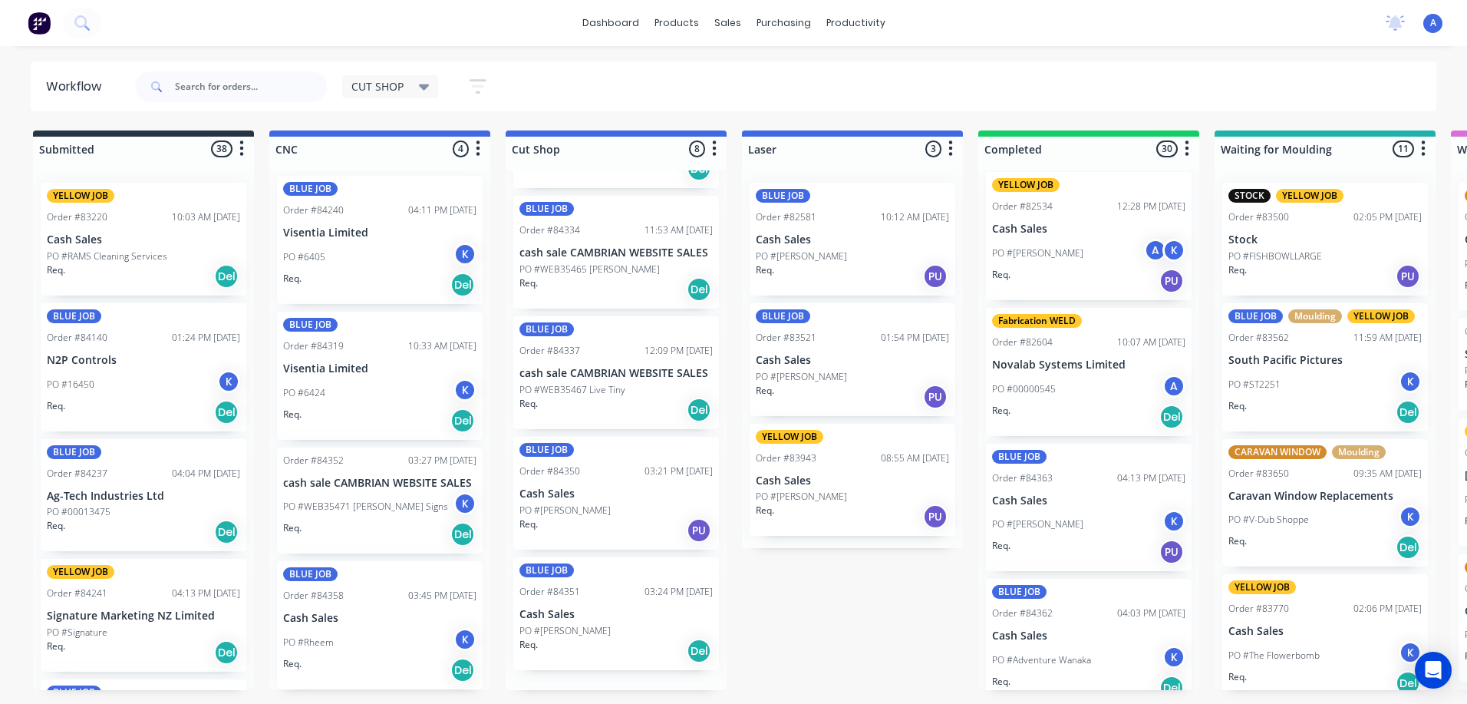
scroll to position [428, 0]
